Goal: Information Seeking & Learning: Find specific fact

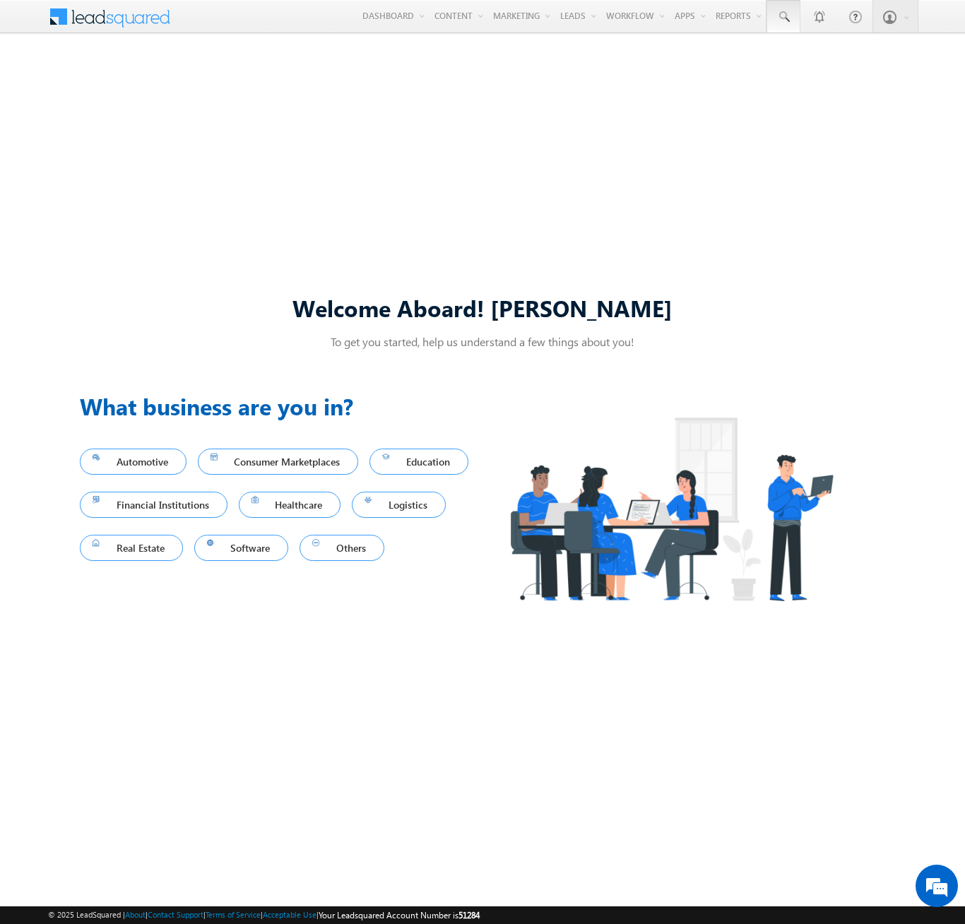
click at [782, 17] on span at bounding box center [783, 17] width 14 height 14
type input "8947669003"
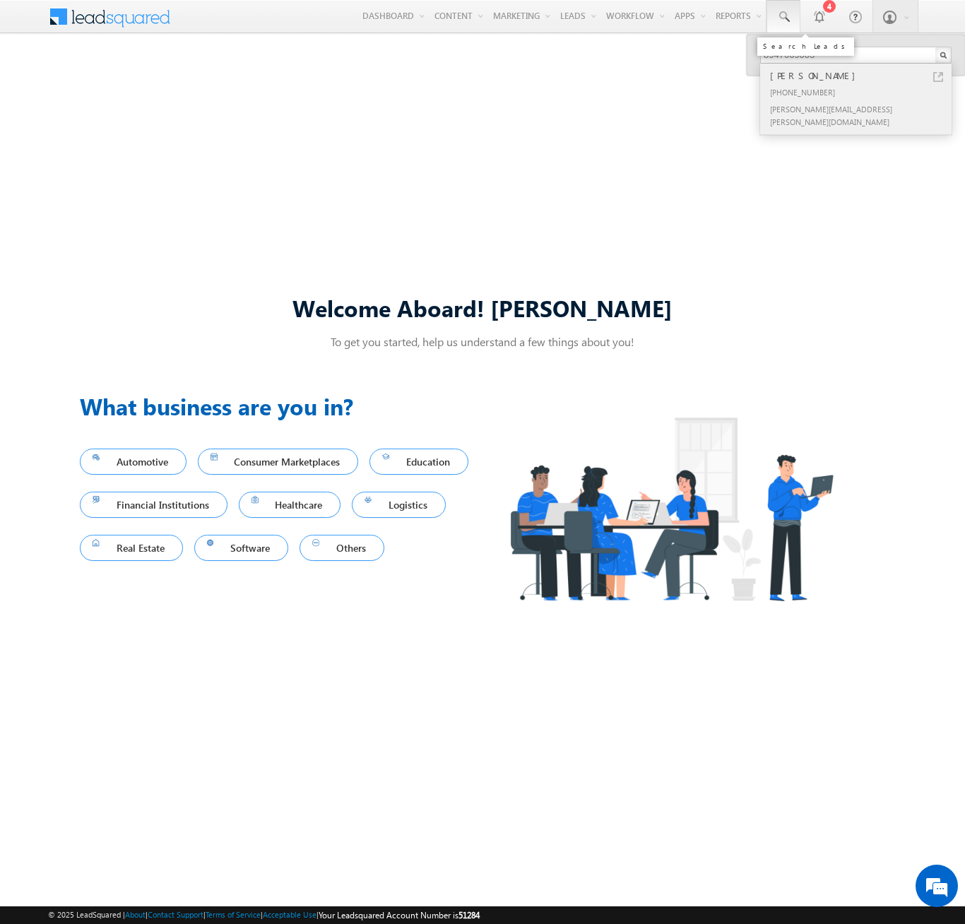
click at [861, 76] on div "[PERSON_NAME]" at bounding box center [861, 76] width 189 height 16
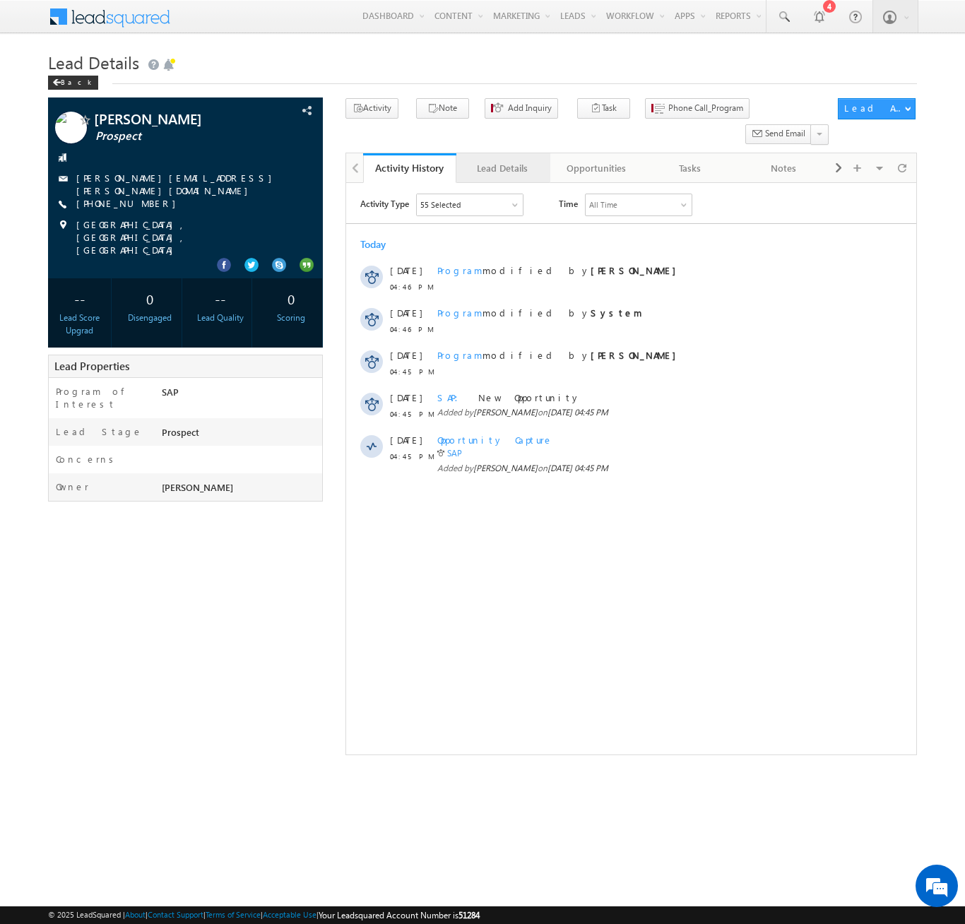
click at [502, 160] on div "Lead Details" at bounding box center [501, 168] width 69 height 17
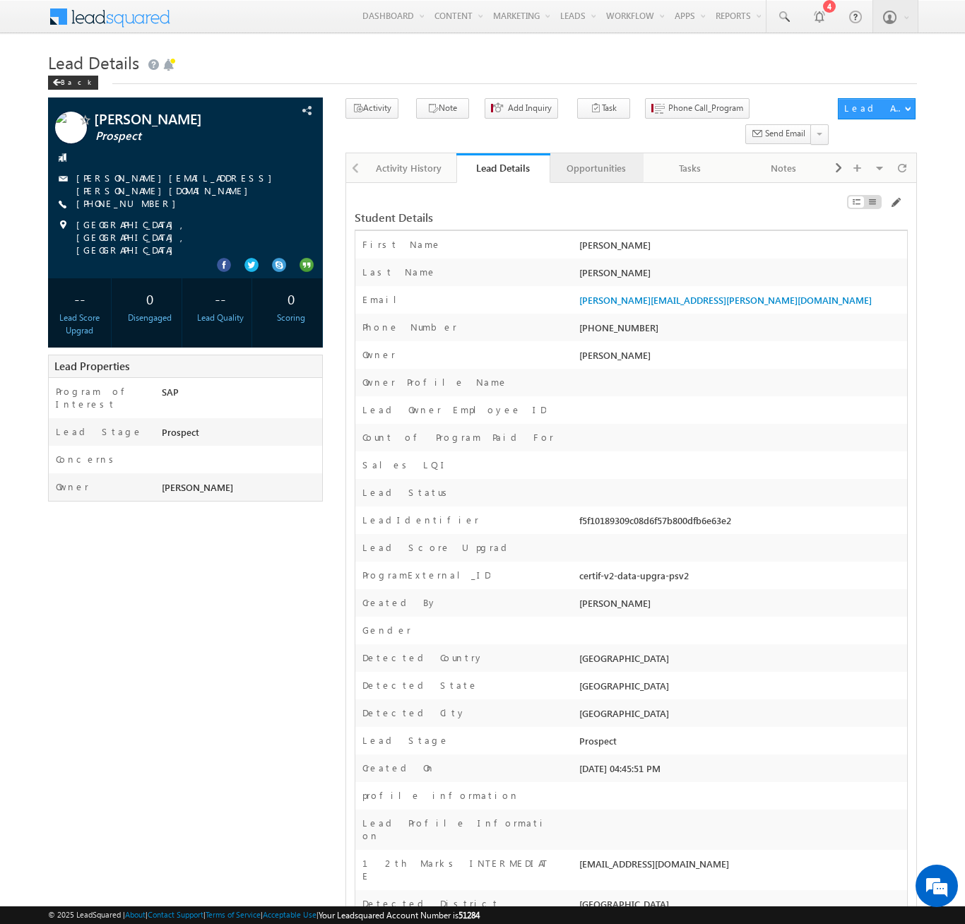
click at [595, 160] on div "Opportunities" at bounding box center [595, 168] width 69 height 17
